Goal: Task Accomplishment & Management: Manage account settings

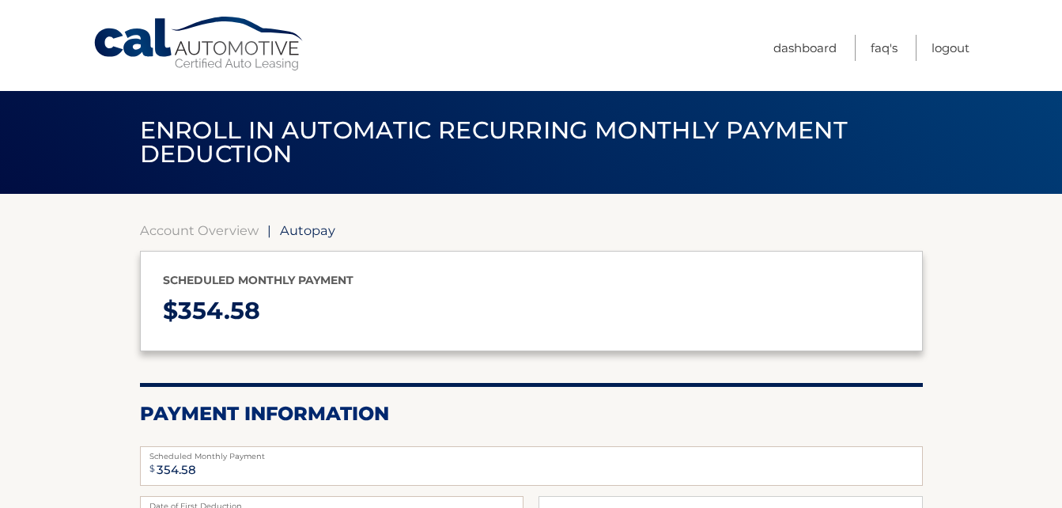
select select "ZDNmNjFjNWEtNDkxNC00Y2QxLWFhMGEtMmU1ODkzM2E5ODQ5"
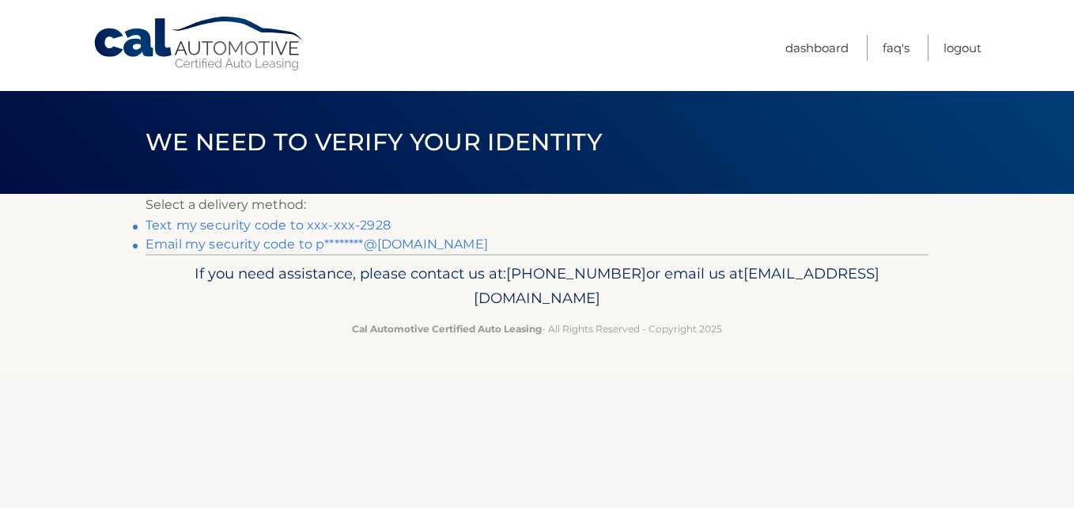
click at [319, 221] on link "Text my security code to xxx-xxx-2928" at bounding box center [267, 224] width 245 height 15
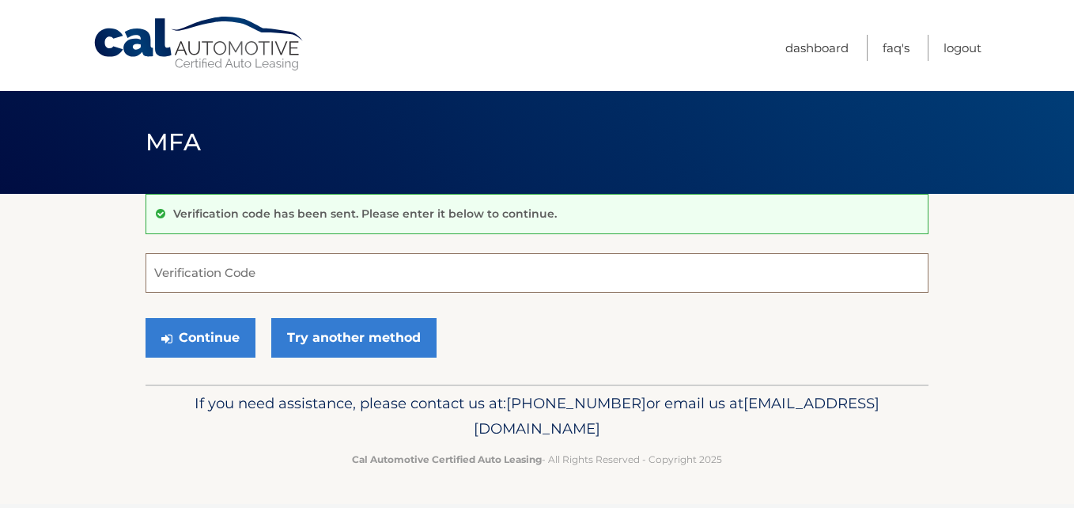
click at [238, 274] on input "Verification Code" at bounding box center [536, 273] width 783 height 40
type input "666646"
click at [145, 318] on button "Continue" at bounding box center [200, 338] width 110 height 40
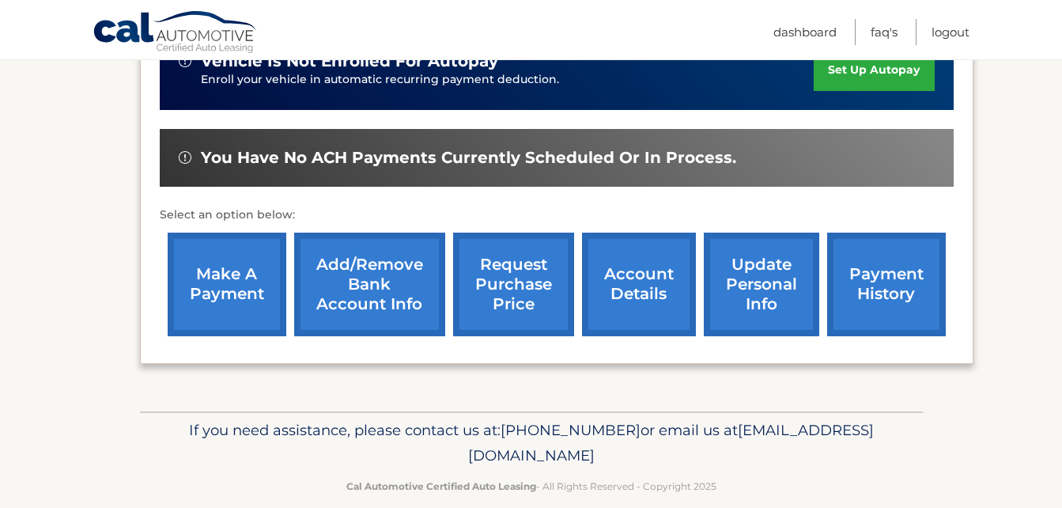
scroll to position [549, 0]
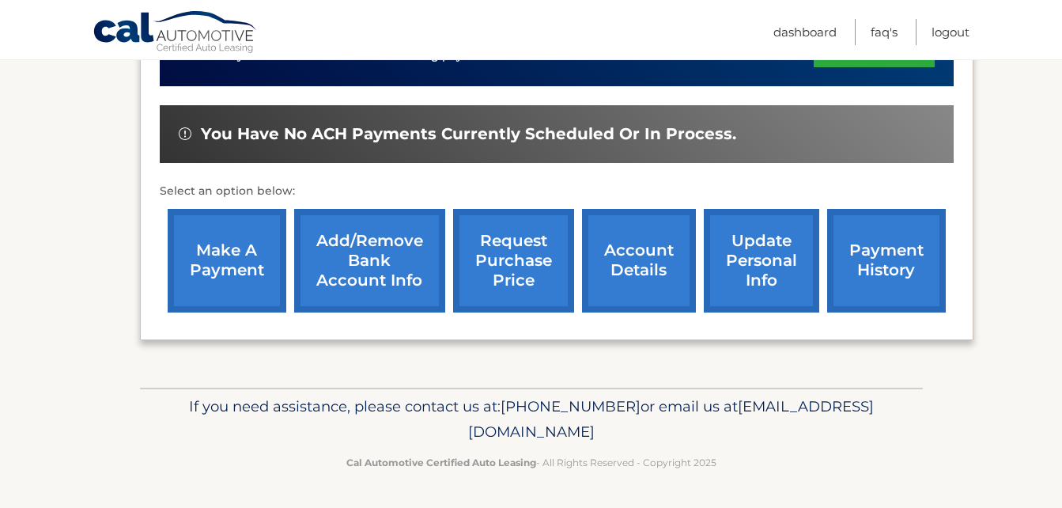
click at [878, 274] on link "payment history" at bounding box center [886, 261] width 119 height 104
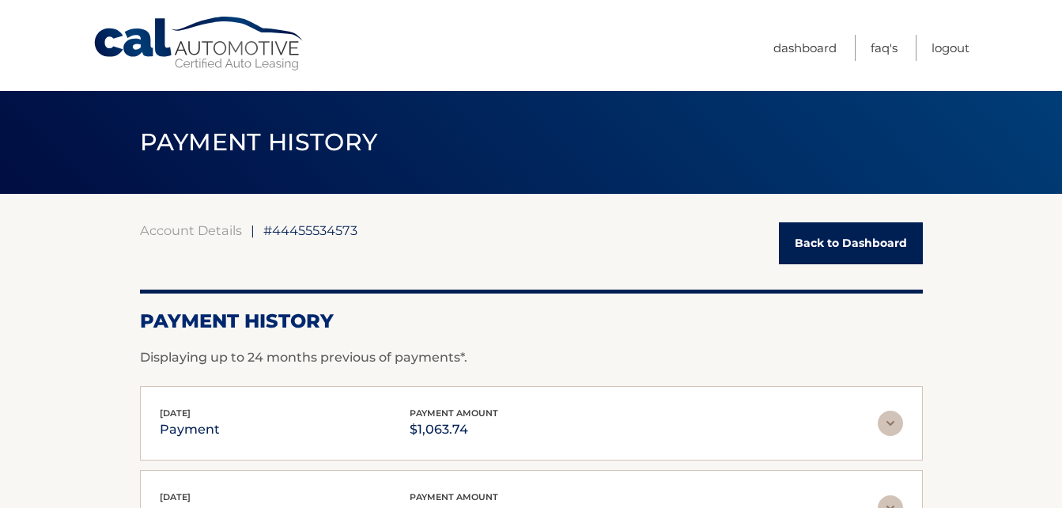
click at [829, 247] on link "Back to Dashboard" at bounding box center [851, 243] width 144 height 42
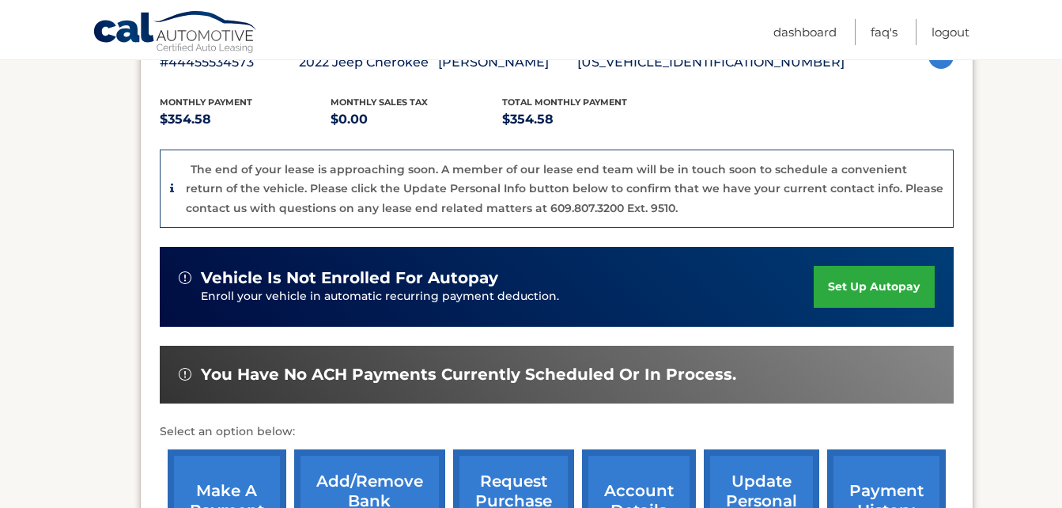
scroll to position [549, 0]
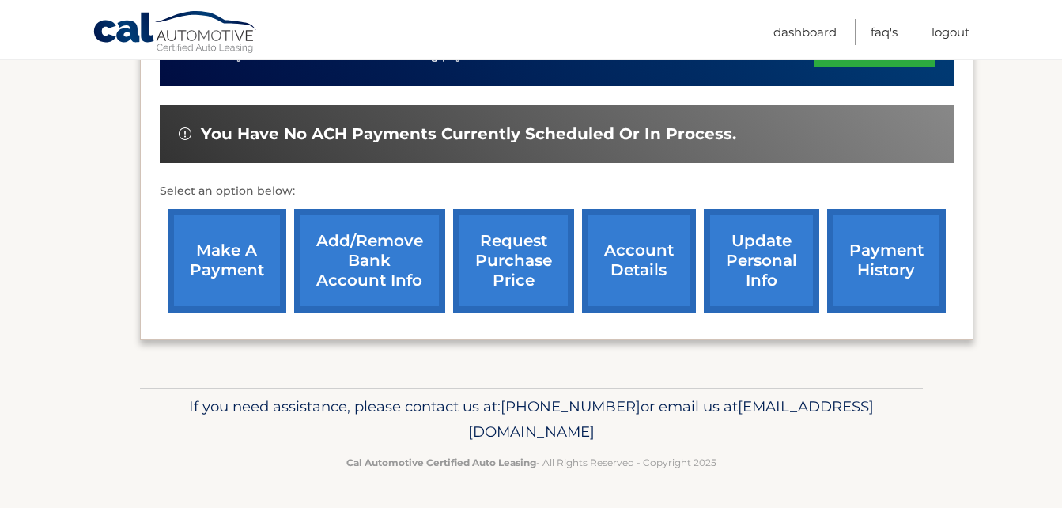
click at [617, 266] on link "account details" at bounding box center [639, 261] width 114 height 104
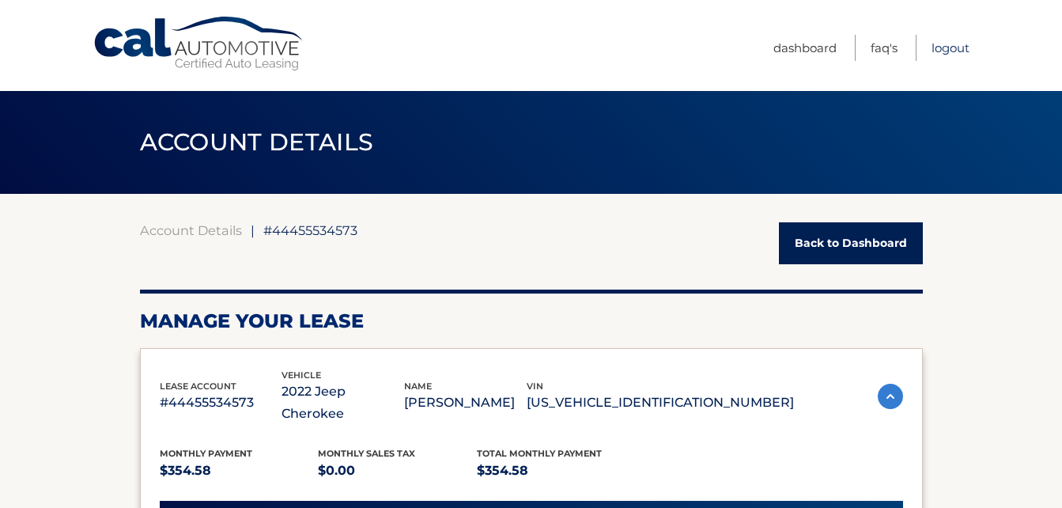
click at [952, 46] on link "Logout" at bounding box center [950, 48] width 38 height 26
